Goal: Transaction & Acquisition: Obtain resource

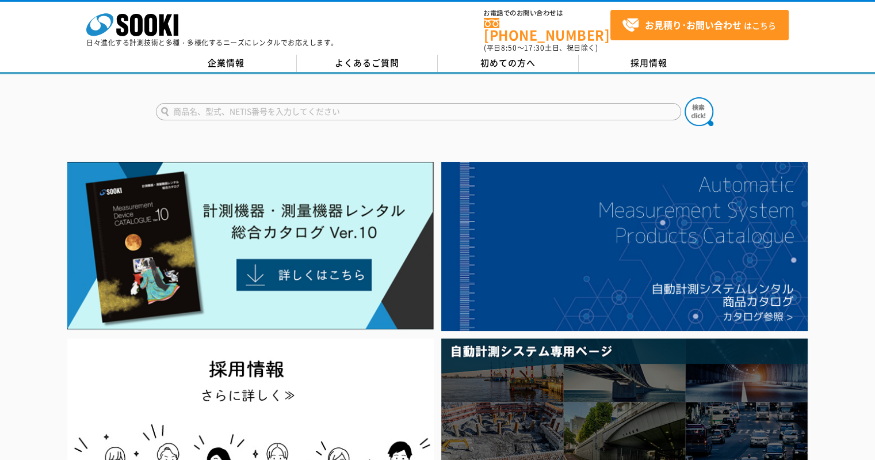
click at [272, 104] on input "text" at bounding box center [418, 111] width 525 height 17
type input "流量計"
click at [693, 106] on img at bounding box center [699, 111] width 29 height 29
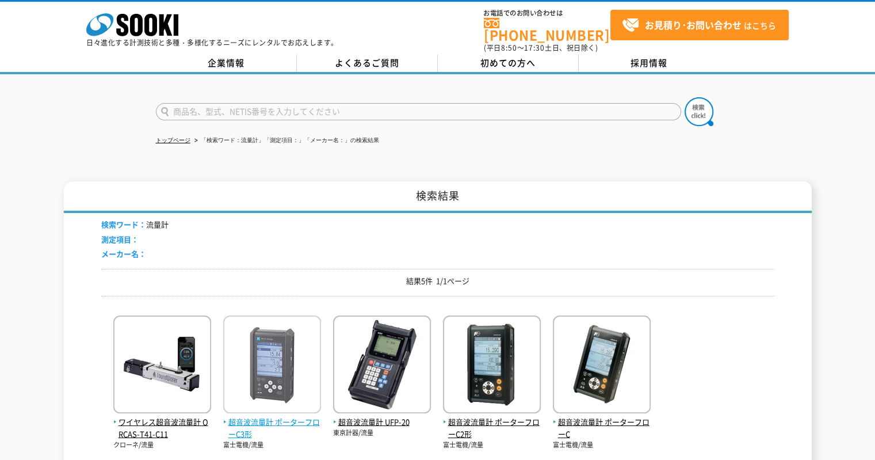
click at [294, 405] on img at bounding box center [272, 365] width 98 height 101
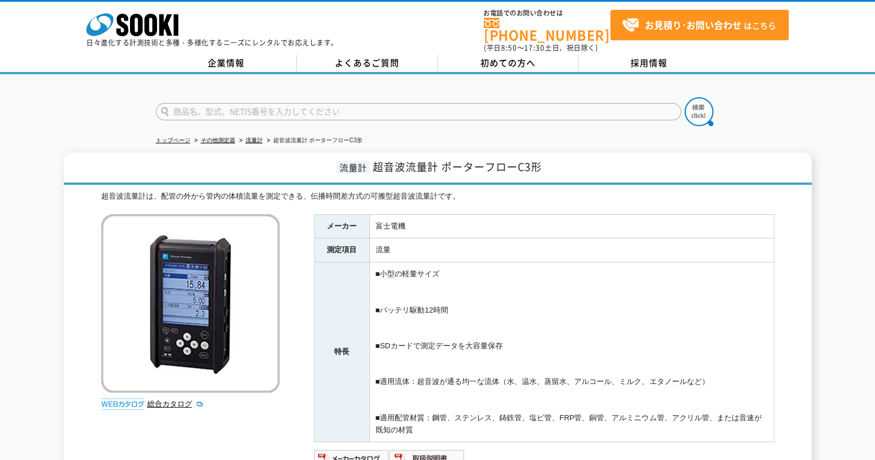
click at [173, 388] on div "総合カタログ" at bounding box center [191, 314] width 181 height 201
click at [173, 399] on link "総合カタログ" at bounding box center [175, 403] width 56 height 9
